Goal: Task Accomplishment & Management: Contribute content

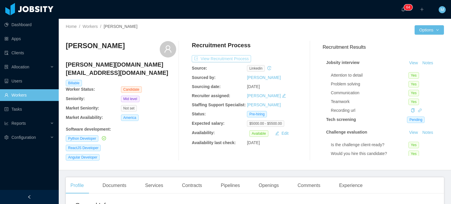
click at [226, 59] on button "View Recruitment Process" at bounding box center [221, 58] width 59 height 7
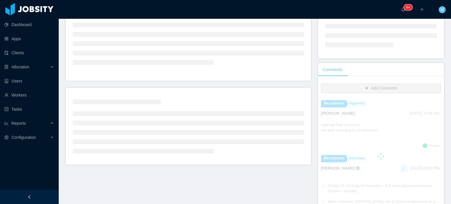
scroll to position [61, 0]
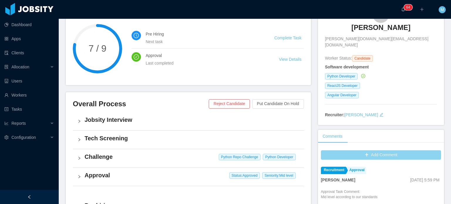
click at [378, 150] on button "Add Comment" at bounding box center [381, 154] width 120 height 9
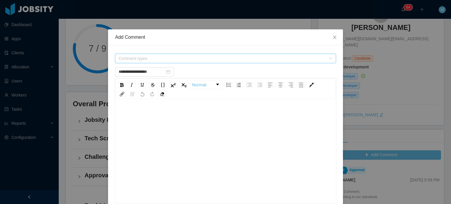
click at [194, 61] on span "Comment types" at bounding box center [224, 58] width 210 height 9
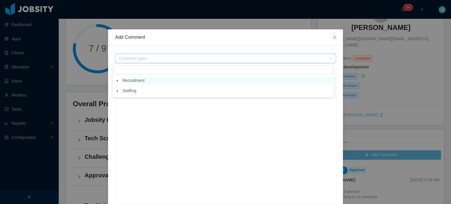
click at [165, 81] on span "Recruitment" at bounding box center [226, 81] width 211 height 8
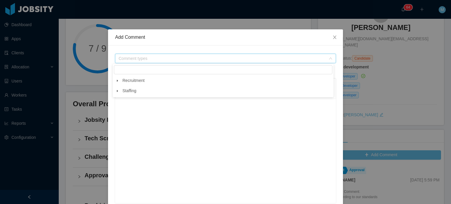
click at [119, 82] on span at bounding box center [117, 80] width 7 height 7
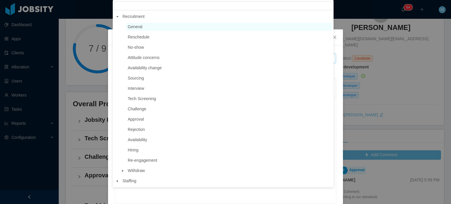
click at [173, 23] on span "General" at bounding box center [229, 27] width 206 height 8
type input "**********"
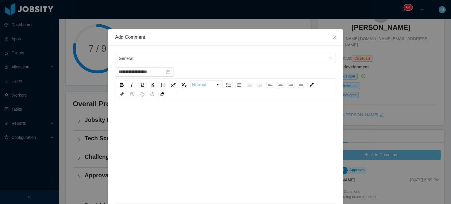
click at [188, 151] on div "rdw-editor" at bounding box center [226, 160] width 212 height 103
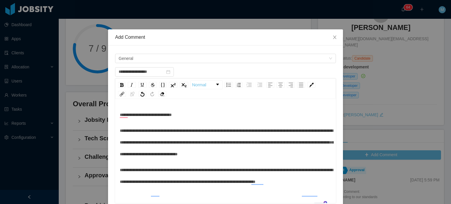
click at [120, 130] on span "**********" at bounding box center [226, 143] width 213 height 28
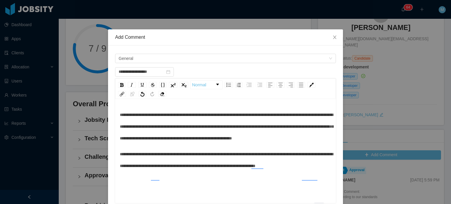
click at [120, 166] on span "**********" at bounding box center [226, 160] width 213 height 16
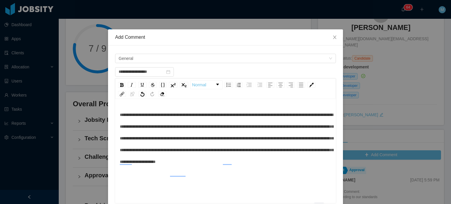
click at [232, 168] on div "**********" at bounding box center [226, 138] width 212 height 59
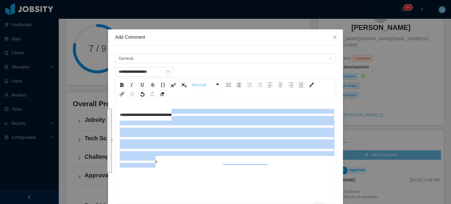
drag, startPoint x: 211, startPoint y: 175, endPoint x: 180, endPoint y: 114, distance: 67.7
click at [180, 114] on span "**********" at bounding box center [226, 138] width 213 height 51
click at [129, 82] on img "rdw-inline-control" at bounding box center [131, 84] width 5 height 5
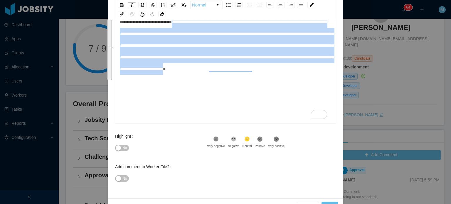
scroll to position [96, 0]
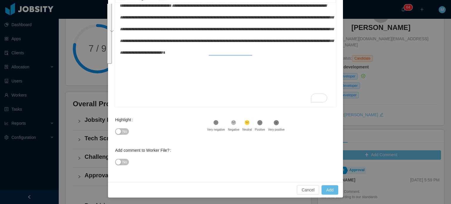
click at [119, 124] on div "Highlight" at bounding box center [125, 120] width 20 height 12
click at [118, 131] on button "No" at bounding box center [122, 131] width 14 height 6
click at [235, 54] on span "**********" at bounding box center [226, 29] width 213 height 51
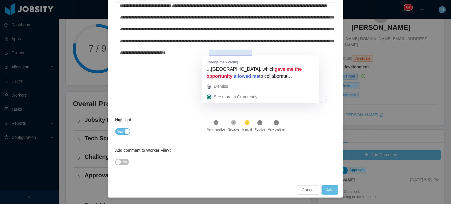
click at [160, 88] on div "**********" at bounding box center [226, 51] width 212 height 103
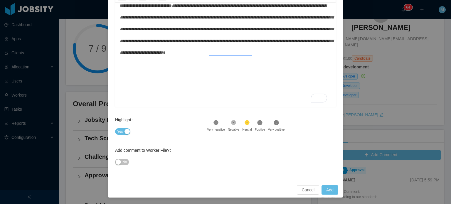
click at [325, 195] on div "Cancel Add" at bounding box center [225, 190] width 235 height 16
click at [148, 72] on div "**********" at bounding box center [226, 51] width 212 height 103
click at [148, 78] on div "**********" at bounding box center [226, 51] width 212 height 103
click at [146, 94] on div "**********" at bounding box center [226, 51] width 212 height 103
type input "**********"
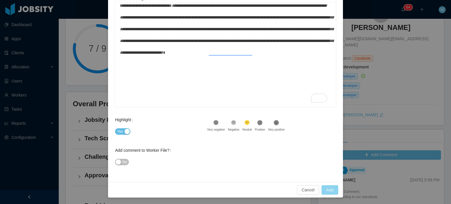
click at [326, 186] on button "Add" at bounding box center [329, 189] width 17 height 9
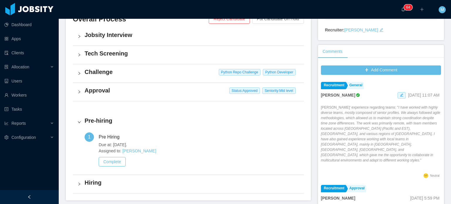
scroll to position [0, 0]
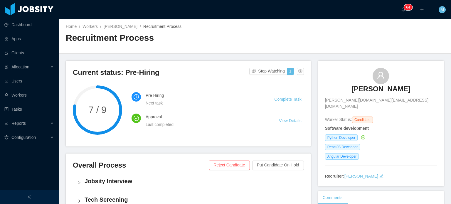
click at [367, 87] on h3 "Luis Suarez" at bounding box center [380, 88] width 59 height 9
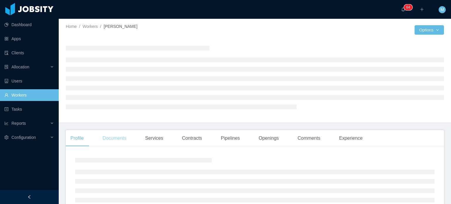
click at [122, 138] on div "Documents" at bounding box center [114, 138] width 33 height 16
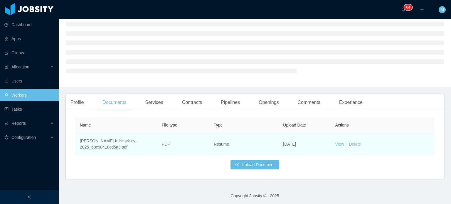
scroll to position [38, 0]
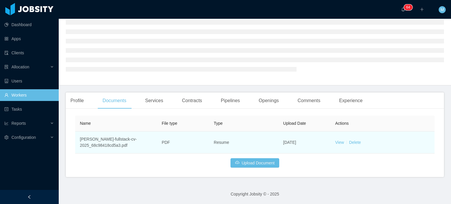
click at [339, 145] on td "View Delete" at bounding box center [382, 142] width 104 height 22
click at [338, 143] on link "View" at bounding box center [339, 142] width 9 height 5
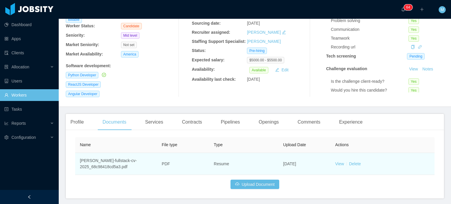
scroll to position [80, 0]
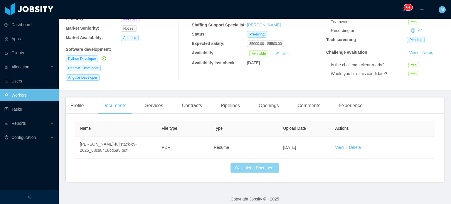
click at [261, 163] on button "Upload Document" at bounding box center [254, 167] width 49 height 9
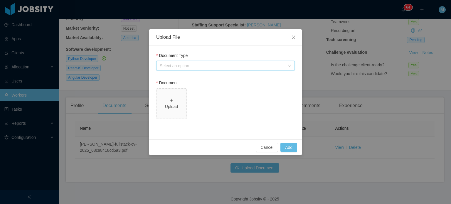
click at [236, 69] on div "Select an option" at bounding box center [224, 65] width 128 height 9
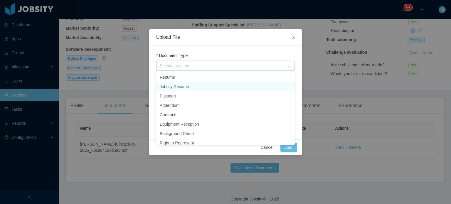
click at [202, 85] on li "Jobsity Resume" at bounding box center [225, 86] width 139 height 9
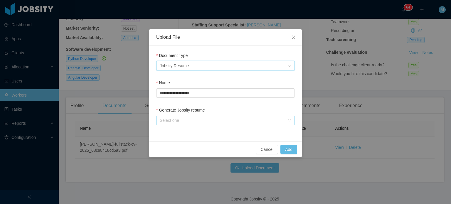
click at [183, 118] on div "Select one" at bounding box center [222, 120] width 125 height 6
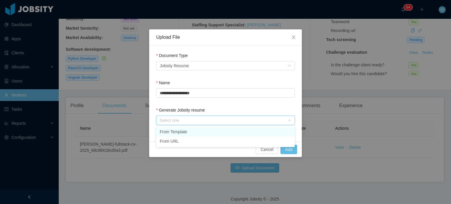
click at [185, 131] on li "From Template" at bounding box center [225, 131] width 139 height 9
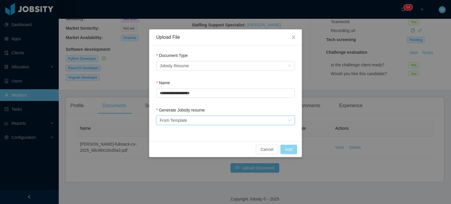
click at [289, 148] on button "Add" at bounding box center [288, 149] width 17 height 9
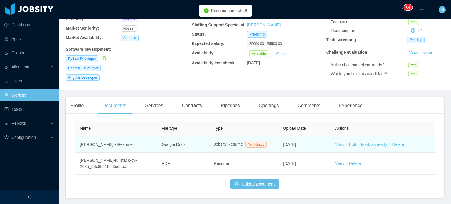
click at [335, 142] on link "View" at bounding box center [339, 144] width 9 height 5
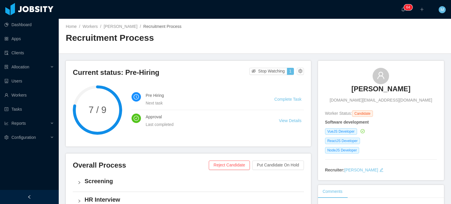
click at [369, 88] on h3 "Kevin Souza" at bounding box center [380, 88] width 59 height 9
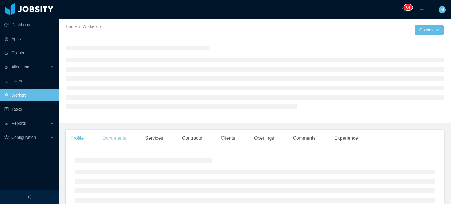
click at [116, 140] on div "Documents" at bounding box center [114, 138] width 33 height 16
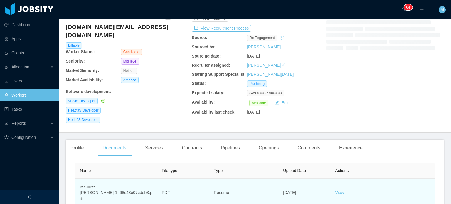
scroll to position [67, 0]
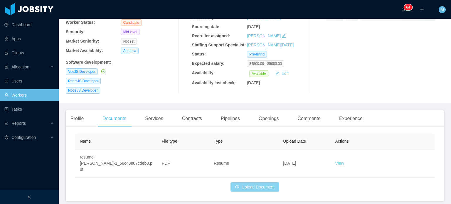
click at [256, 182] on button "Upload Document" at bounding box center [254, 186] width 49 height 9
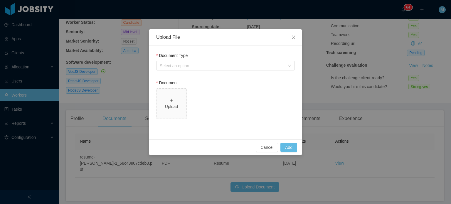
click at [257, 70] on div "Document Type Select an option" at bounding box center [225, 63] width 139 height 20
click at [217, 66] on div "Select an option" at bounding box center [222, 66] width 125 height 6
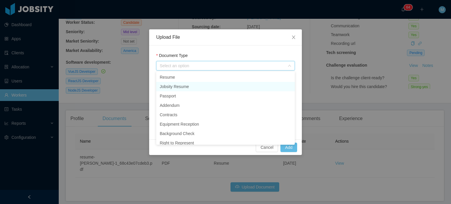
click at [188, 87] on li "Jobsity Resume" at bounding box center [225, 86] width 139 height 9
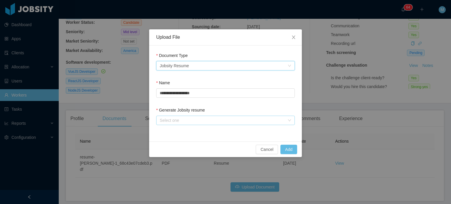
click at [210, 119] on div "Select one" at bounding box center [222, 120] width 125 height 6
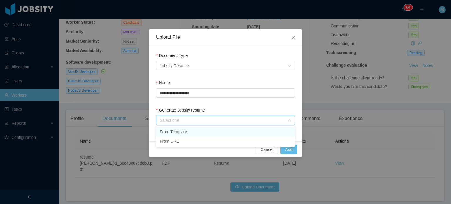
click at [205, 132] on li "From Template" at bounding box center [225, 131] width 139 height 9
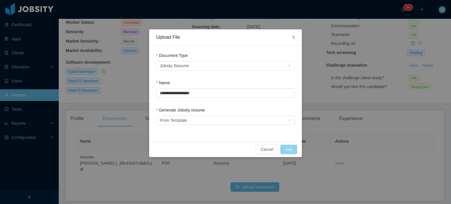
click at [285, 151] on button "Add" at bounding box center [288, 149] width 17 height 9
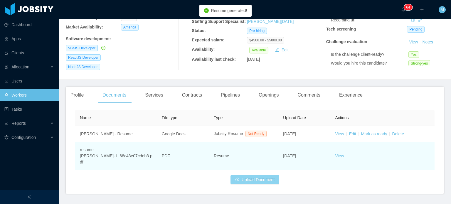
scroll to position [96, 0]
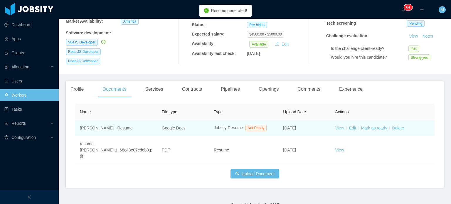
click at [340, 126] on link "View" at bounding box center [339, 128] width 9 height 5
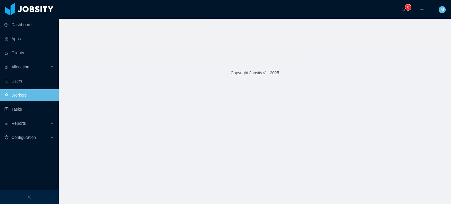
click at [226, 142] on main "Copyright Jobsity © - 2025" at bounding box center [255, 111] width 392 height 185
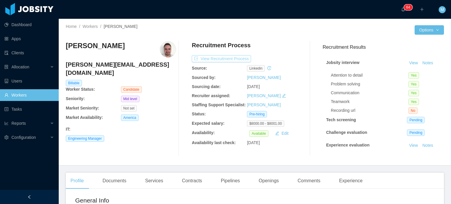
click at [221, 60] on button "View Recruitment Process" at bounding box center [221, 58] width 59 height 7
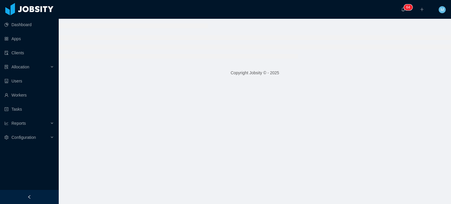
click at [221, 60] on div at bounding box center [255, 41] width 392 height 44
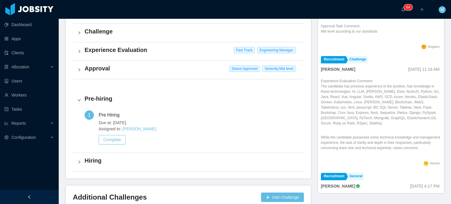
scroll to position [187, 0]
